Goal: Task Accomplishment & Management: Use online tool/utility

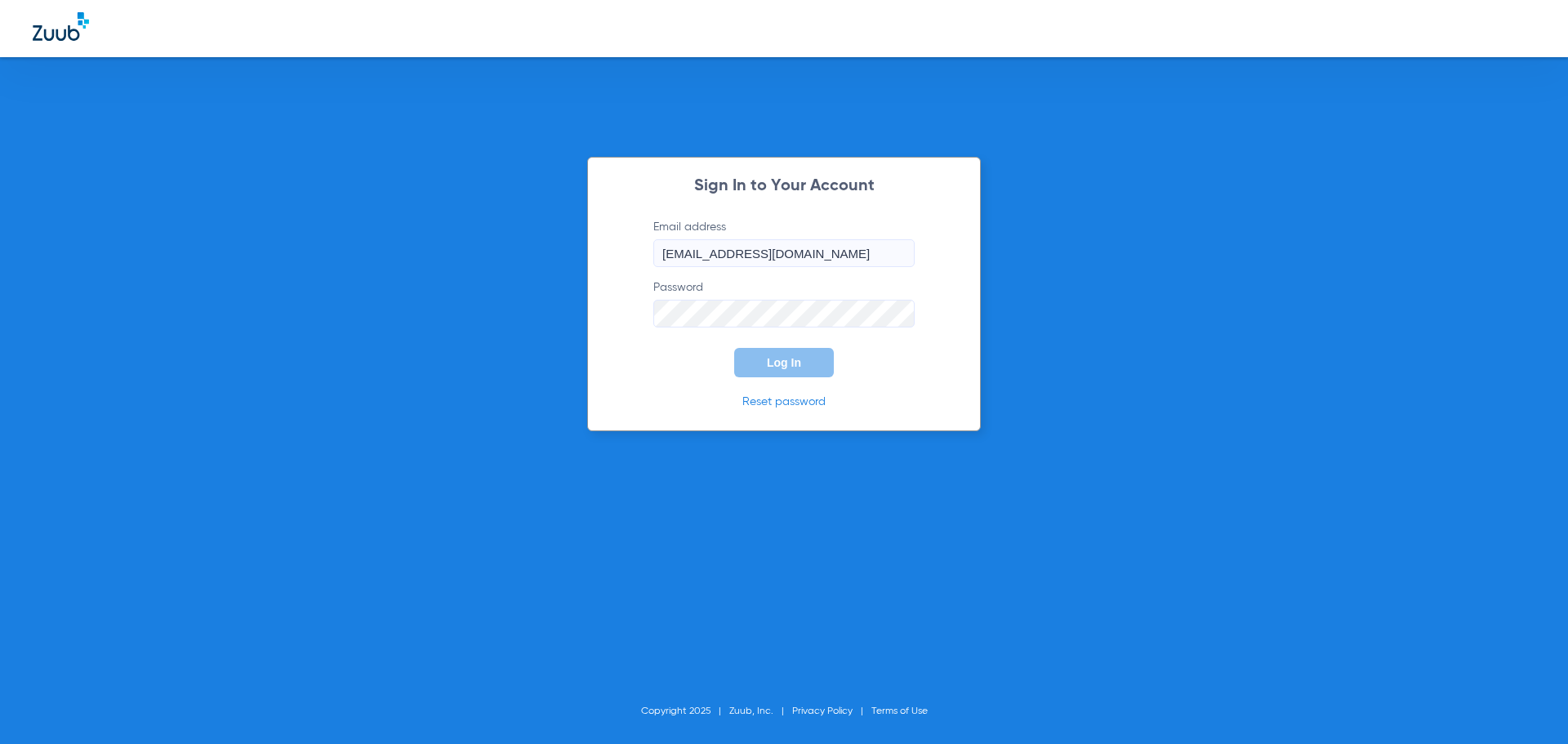
click at [854, 259] on input "[EMAIL_ADDRESS][DOMAIN_NAME]" at bounding box center [784, 254] width 261 height 28
type input "[EMAIL_ADDRESS][DOMAIN_NAME]"
click at [794, 362] on span "Log In" at bounding box center [783, 362] width 34 height 13
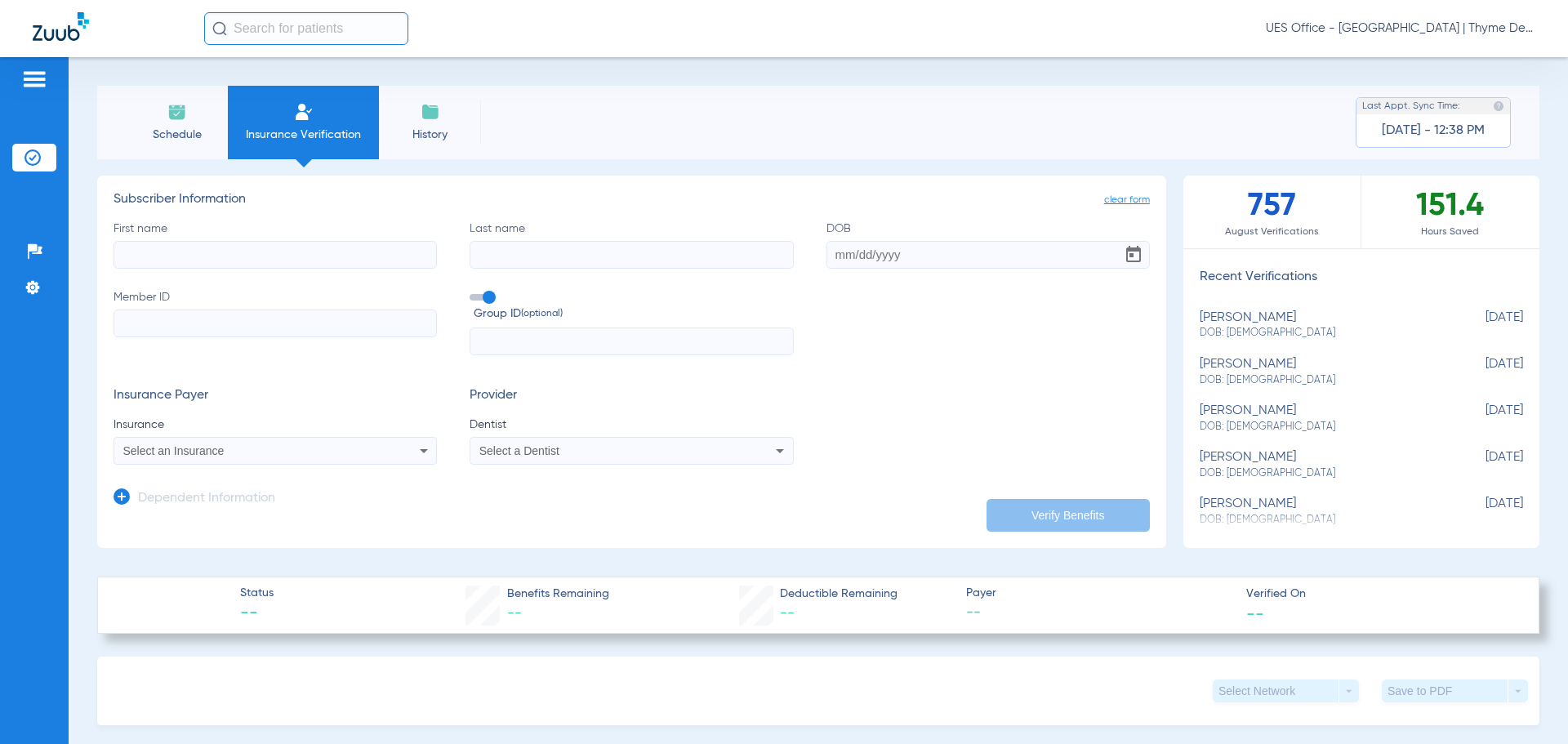
click at [192, 134] on span "Schedule" at bounding box center [176, 134] width 78 height 17
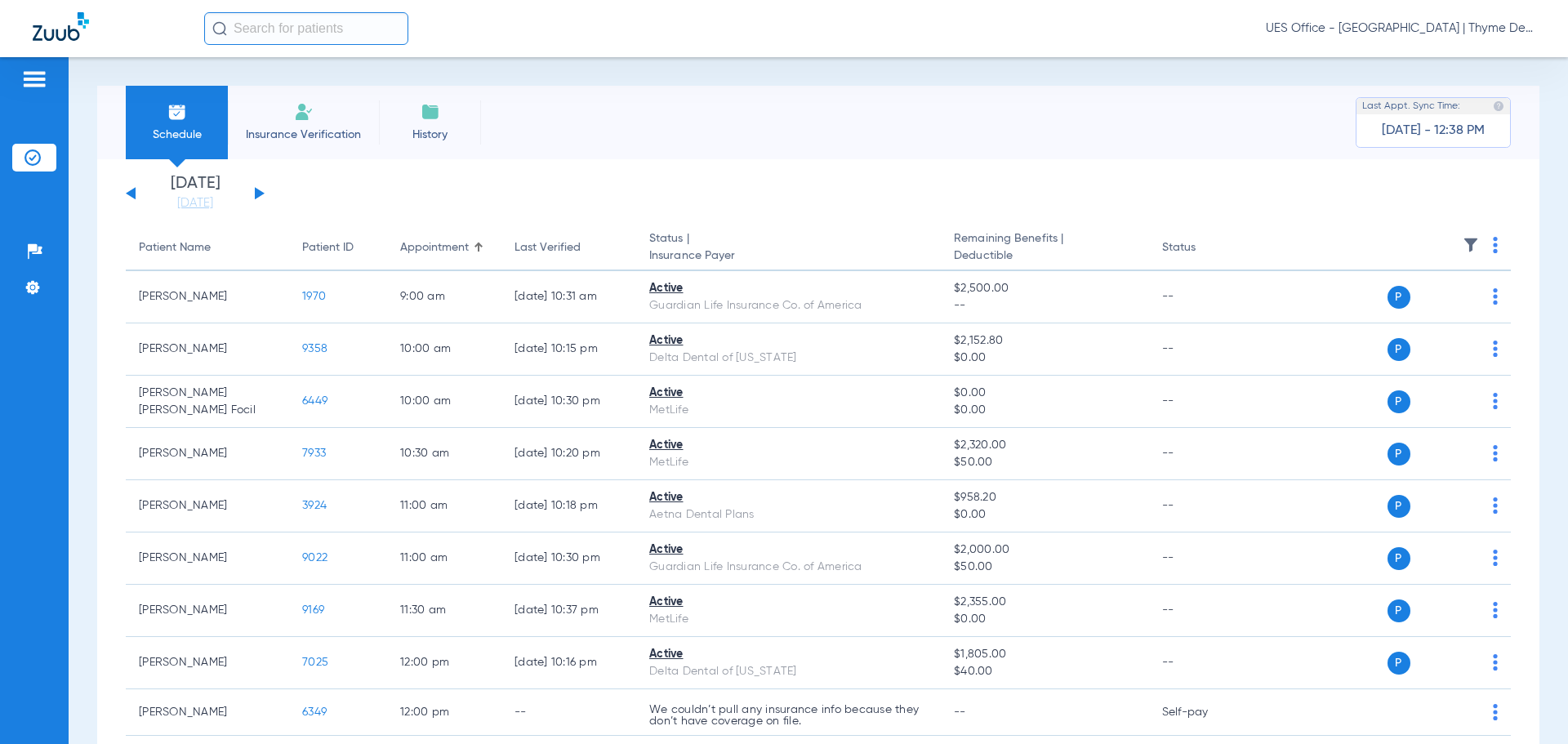
click at [259, 190] on button at bounding box center [259, 193] width 10 height 12
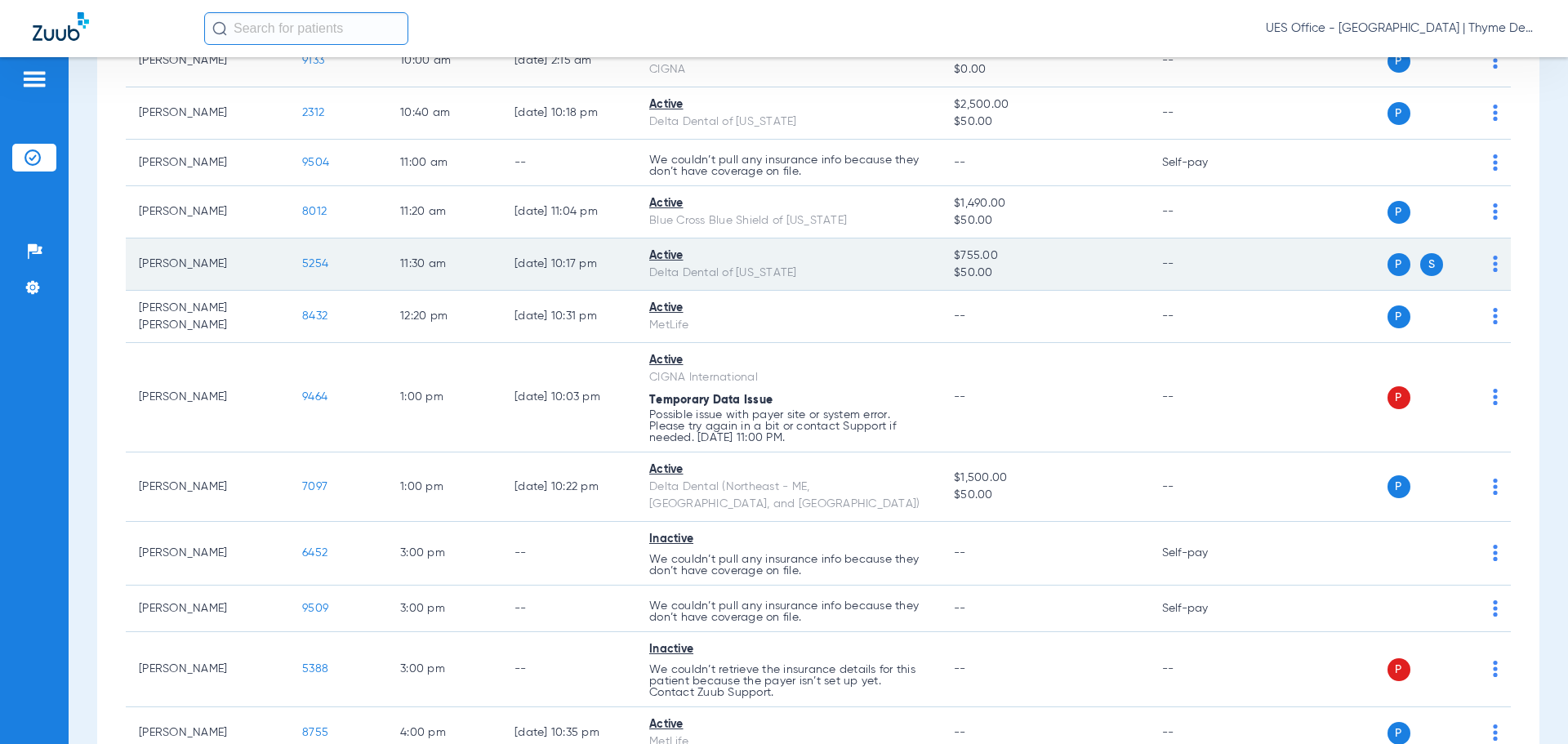
scroll to position [490, 0]
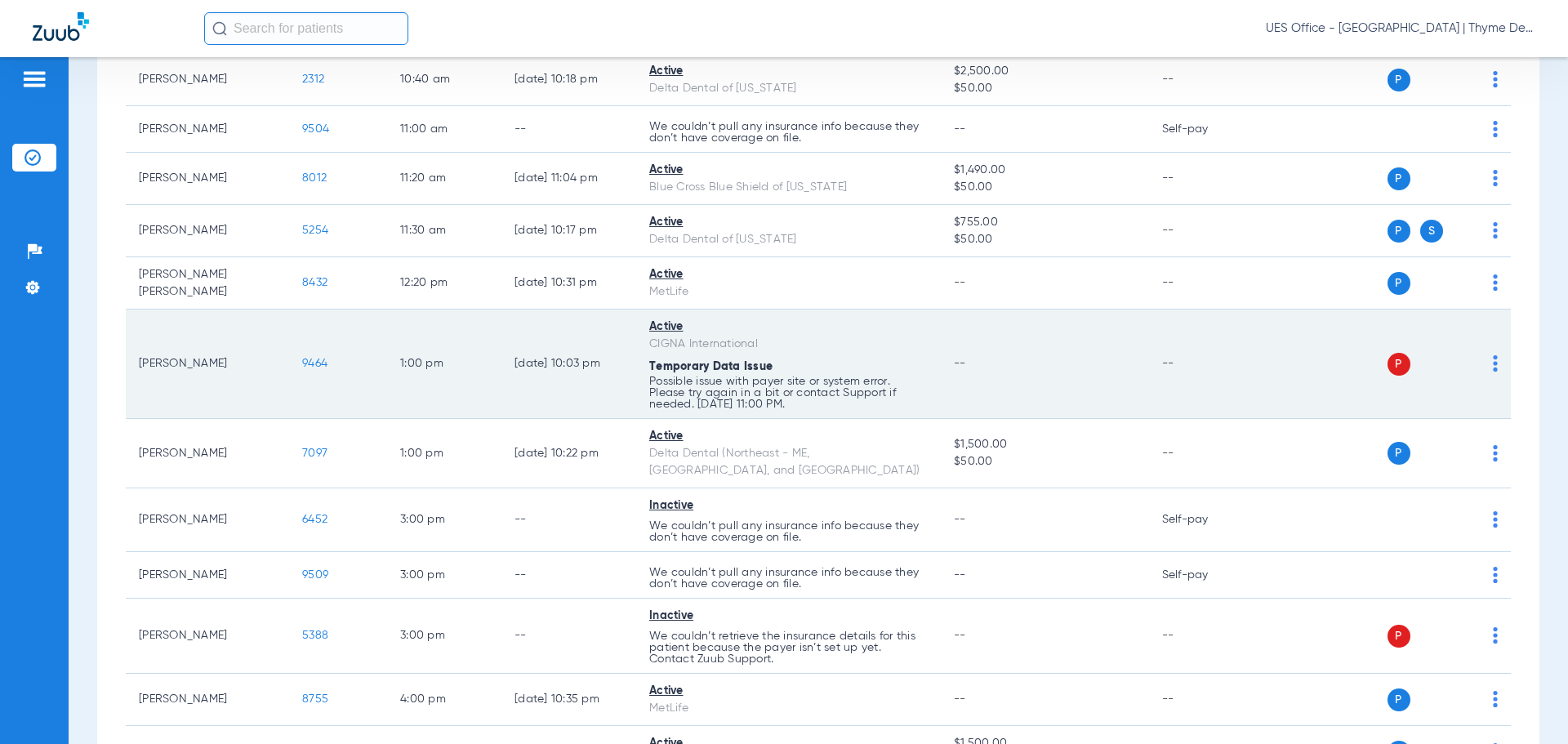
click at [1493, 366] on img at bounding box center [1496, 363] width 5 height 17
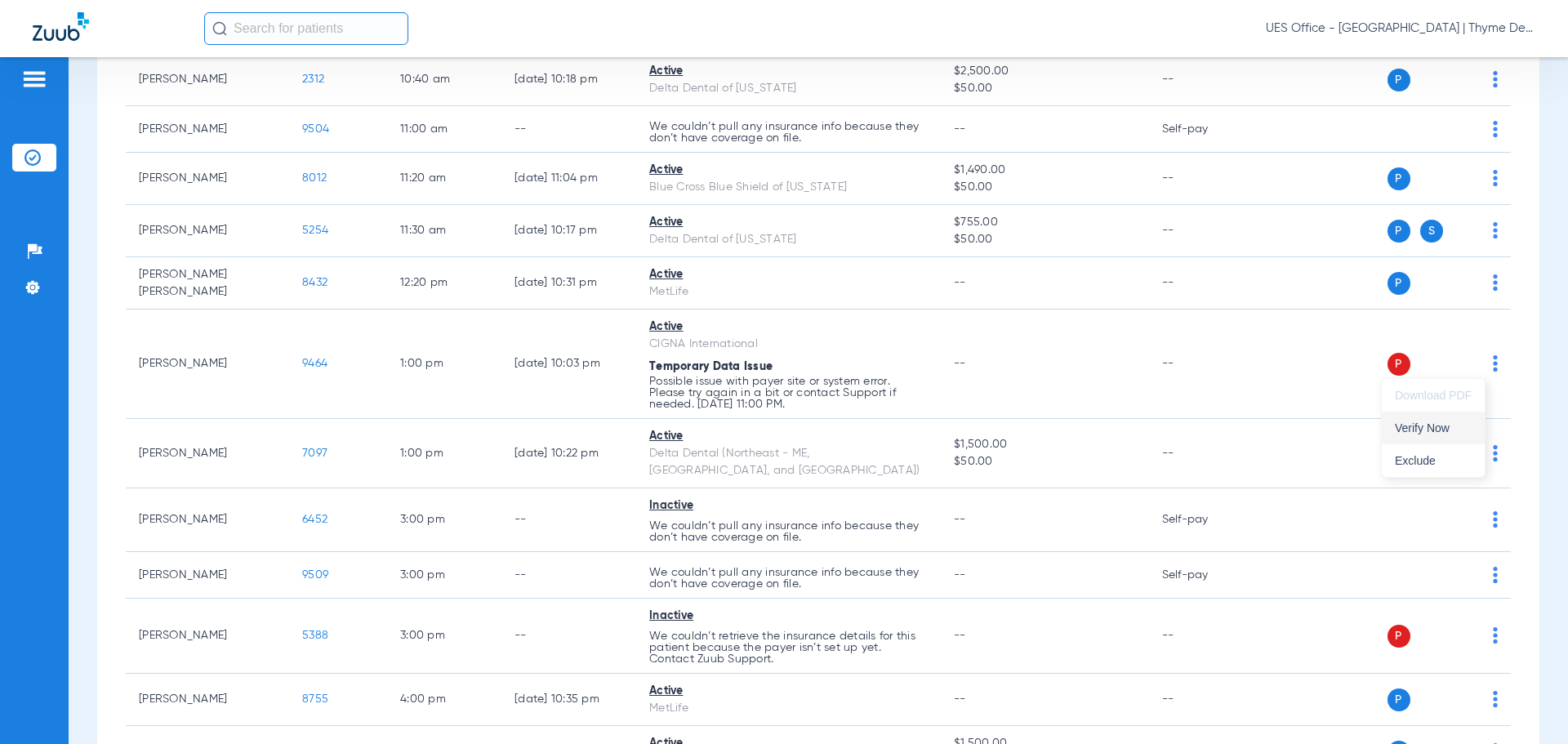
click at [1435, 430] on span "Verify Now" at bounding box center [1433, 428] width 77 height 11
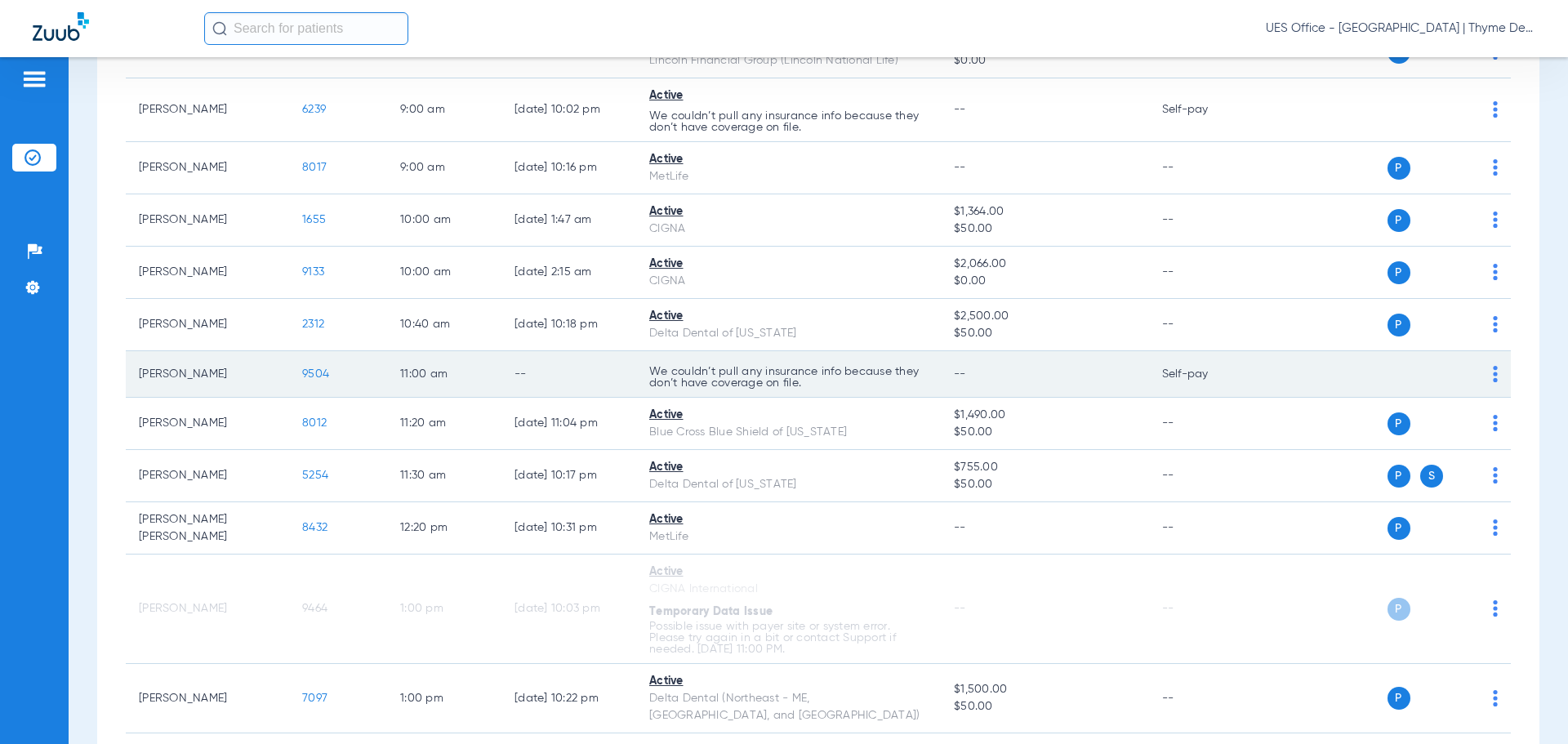
scroll to position [0, 0]
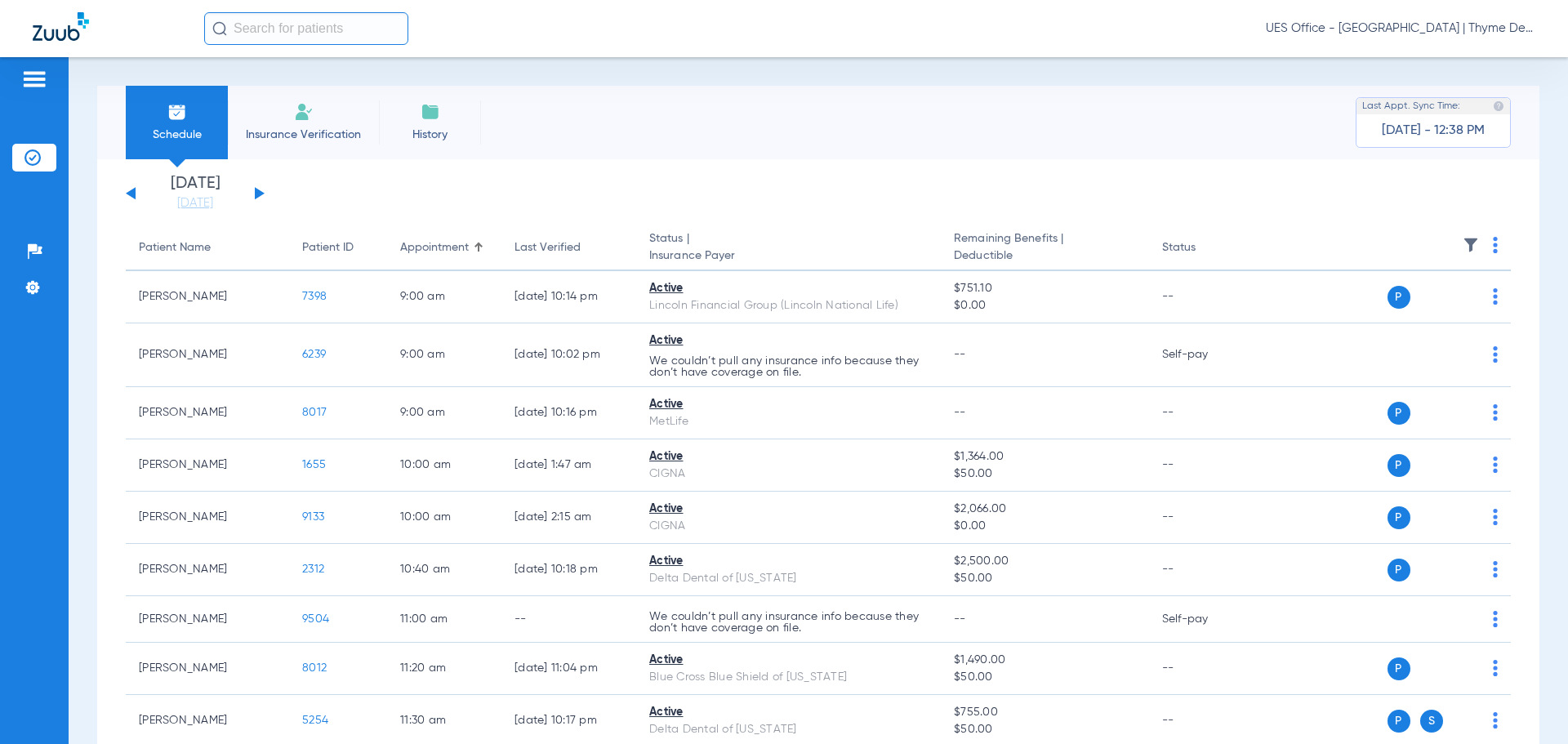
click at [258, 192] on button at bounding box center [259, 193] width 10 height 12
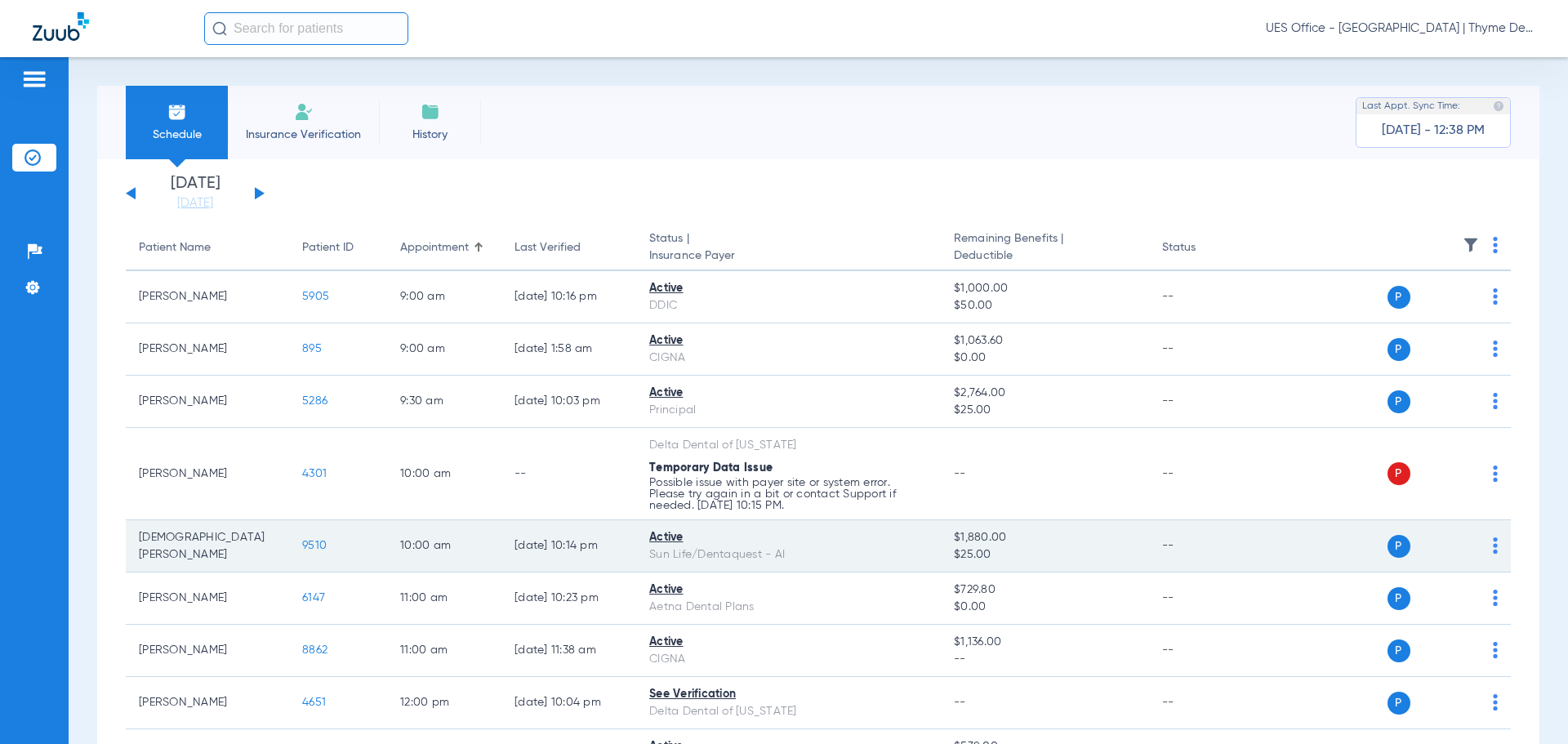
click at [1477, 550] on div "P S" at bounding box center [1378, 546] width 240 height 23
click at [1493, 548] on img at bounding box center [1496, 545] width 5 height 17
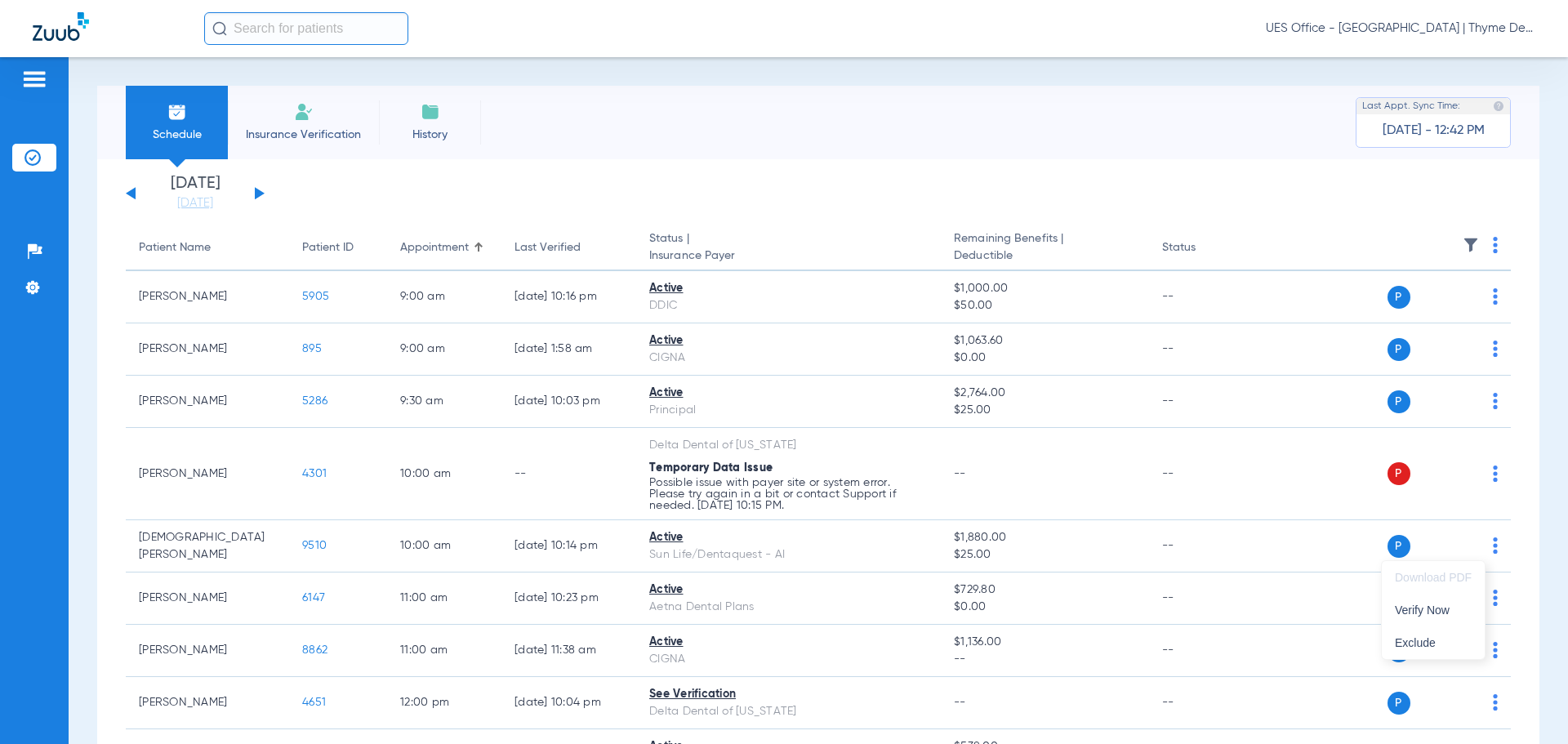
click at [132, 199] on div at bounding box center [784, 372] width 1568 height 744
click at [129, 195] on button at bounding box center [130, 193] width 10 height 12
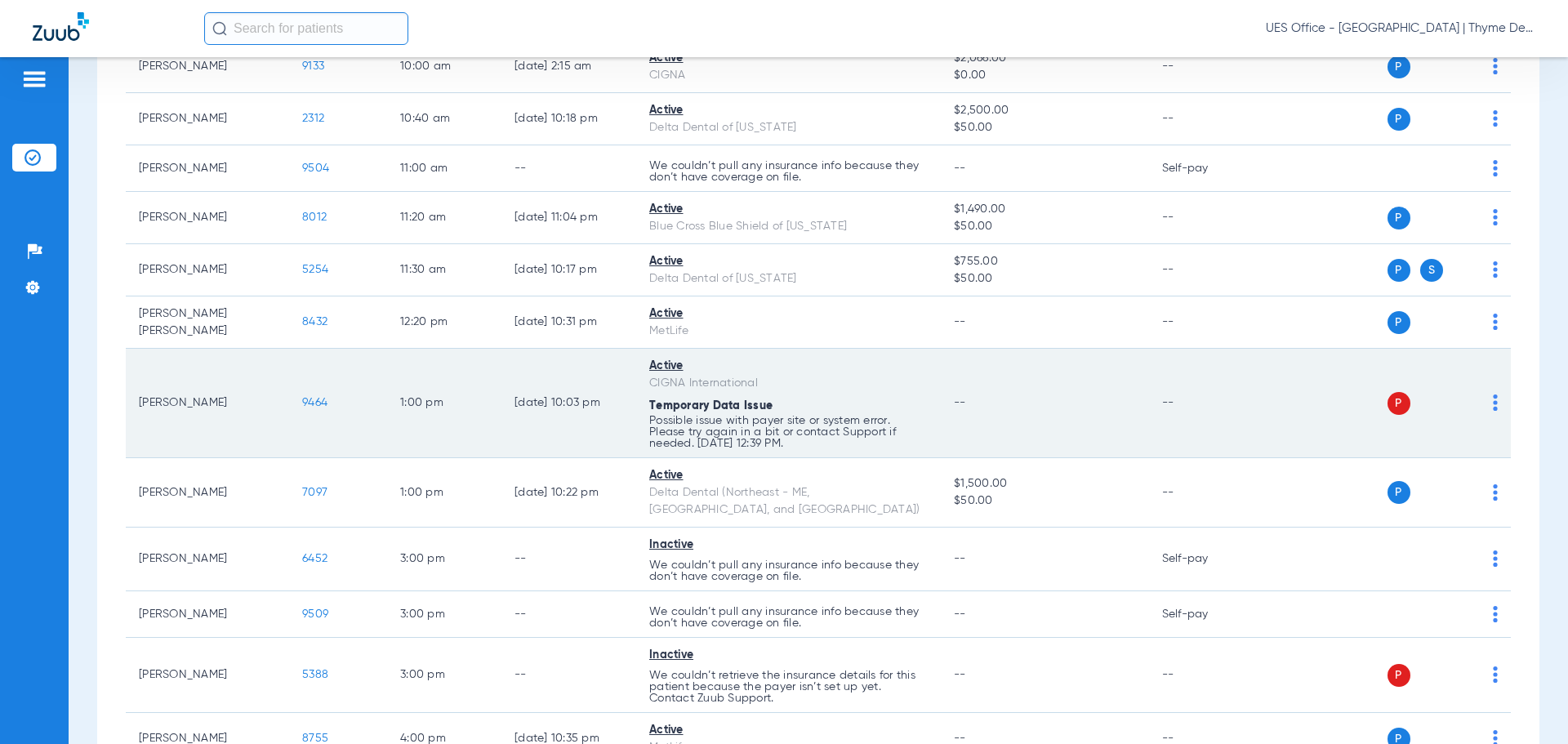
scroll to position [490, 0]
